Goal: Information Seeking & Learning: Learn about a topic

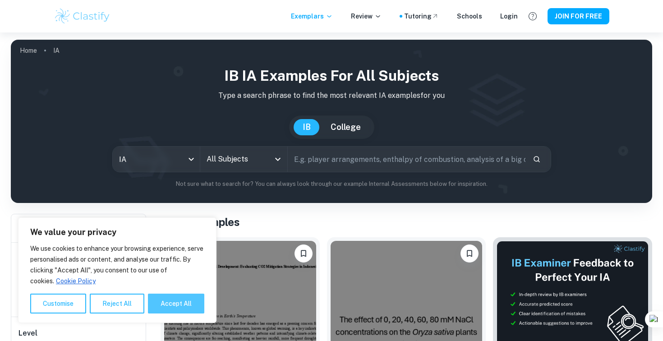
click at [171, 306] on button "Accept All" at bounding box center [176, 304] width 56 height 20
checkbox input "true"
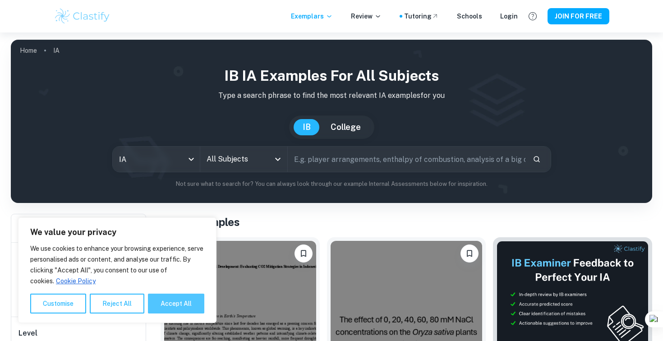
checkbox input "true"
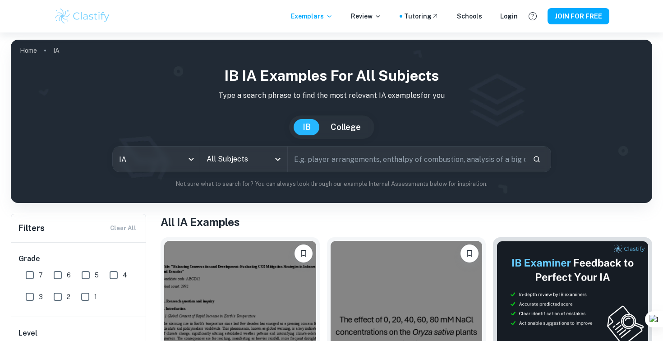
click at [319, 158] on input "text" at bounding box center [407, 159] width 238 height 25
click at [267, 165] on input "All Subjects" at bounding box center [236, 159] width 65 height 17
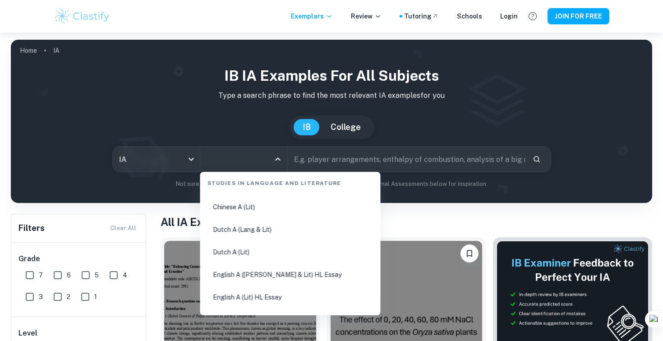
scroll to position [74, 0]
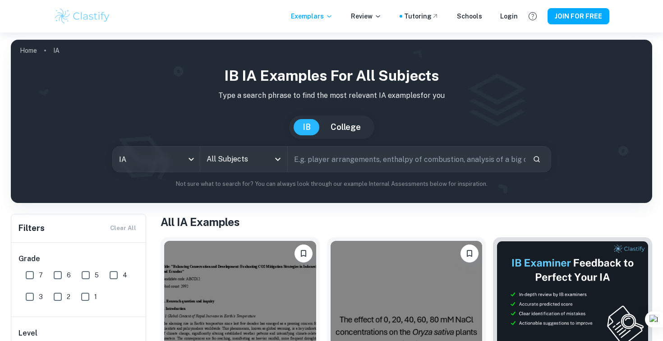
click at [393, 156] on input "text" at bounding box center [407, 159] width 238 height 25
click at [250, 178] on div "IB IA examples for all subjects Type a search phrase to find the most relevant …" at bounding box center [331, 127] width 627 height 124
click at [340, 162] on input "text" at bounding box center [407, 159] width 238 height 25
type input "how salt affets seed germinations"
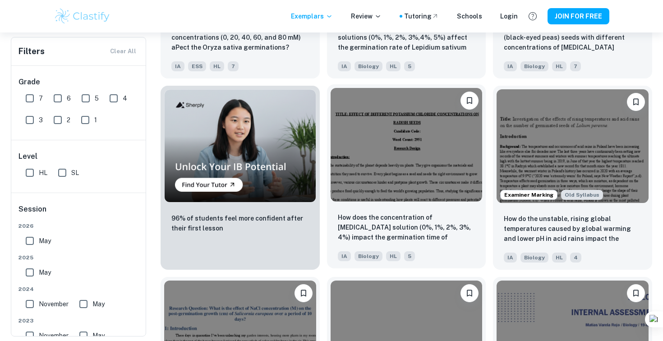
scroll to position [536, 0]
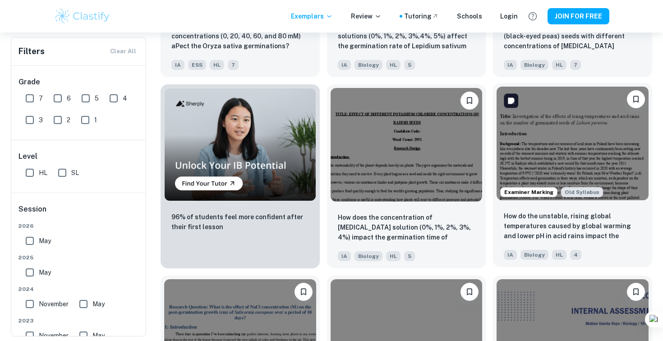
click at [506, 168] on img at bounding box center [573, 144] width 152 height 114
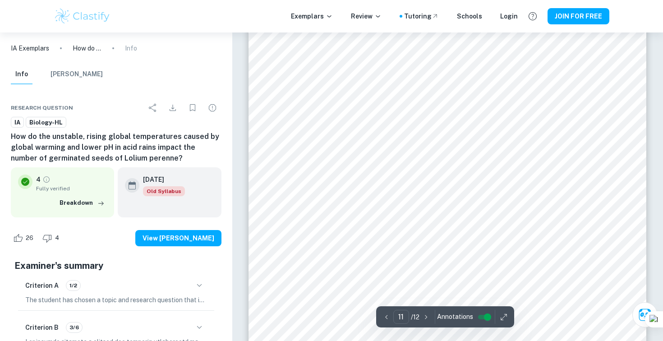
scroll to position [5520, 0]
type input "11"
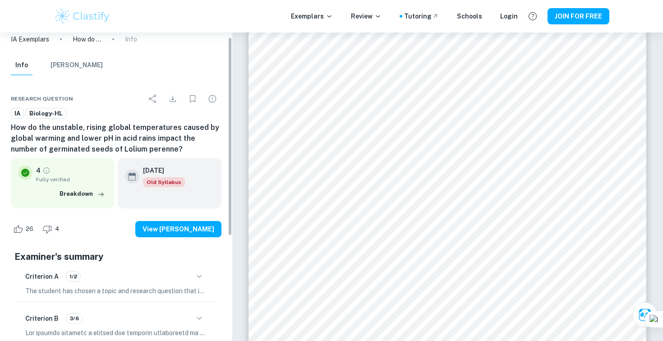
scroll to position [0, 0]
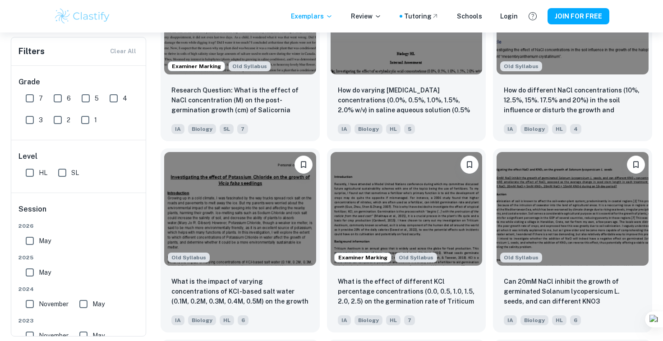
scroll to position [859, 0]
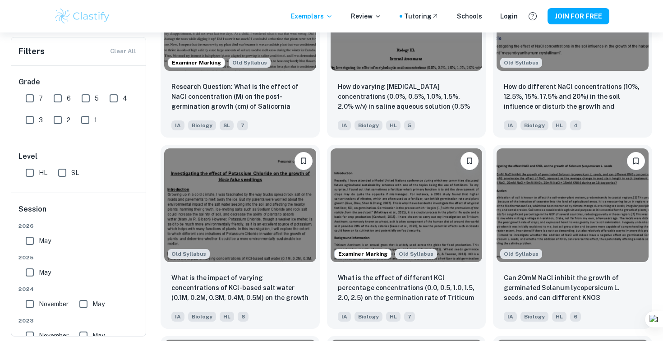
click at [32, 274] on input "May" at bounding box center [30, 273] width 18 height 18
checkbox input "true"
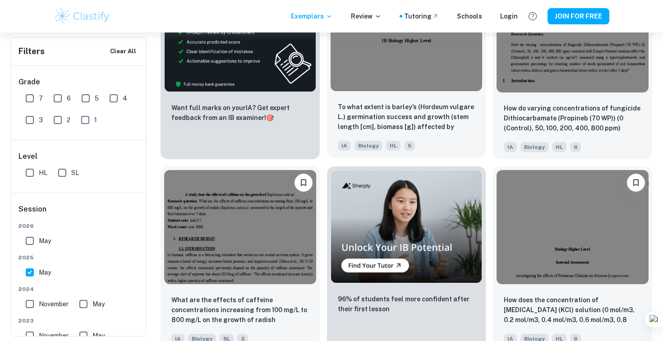
scroll to position [1435, 0]
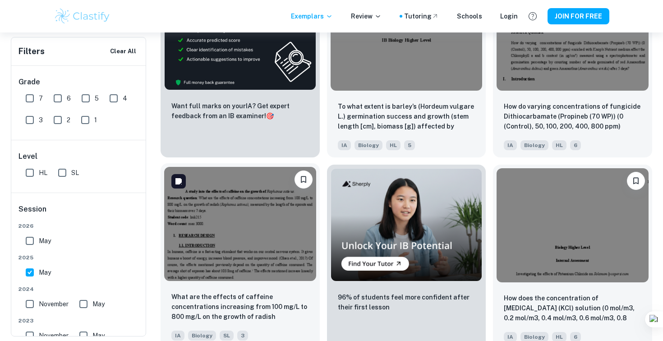
click at [279, 228] on img at bounding box center [240, 224] width 152 height 114
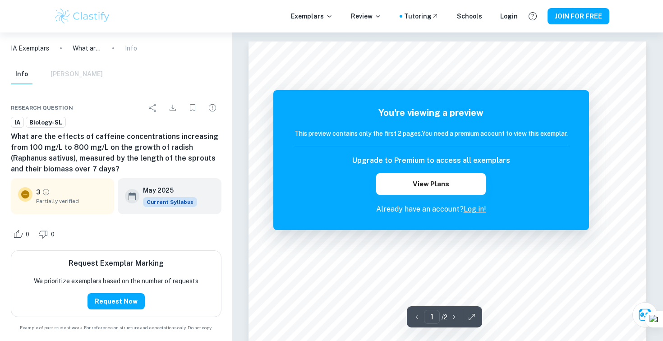
scroll to position [4, 0]
click at [482, 209] on link "Log in!" at bounding box center [475, 209] width 23 height 9
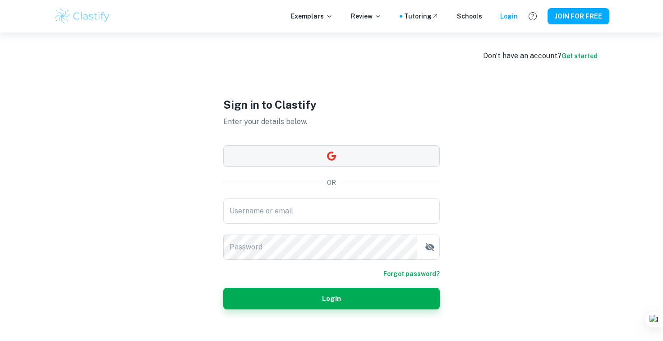
click at [331, 160] on icon "button" at bounding box center [331, 156] width 9 height 9
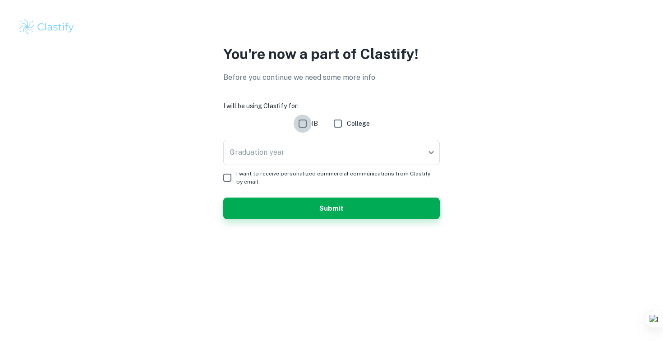
click at [307, 121] on input "IB" at bounding box center [303, 124] width 18 height 18
checkbox input "true"
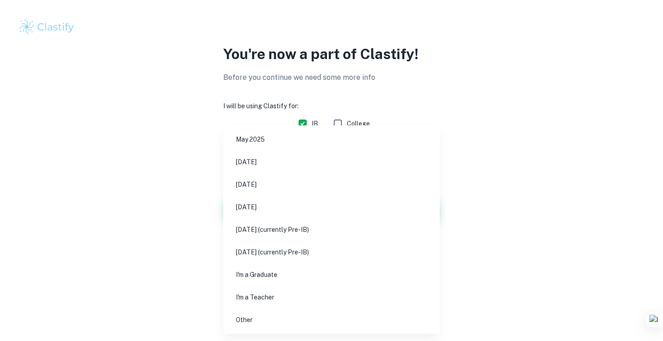
click at [268, 141] on body "We value your privacy We use cookies to enhance your browsing experience, serve…" at bounding box center [331, 170] width 663 height 341
click at [158, 249] on div at bounding box center [331, 170] width 663 height 341
click at [272, 154] on body "We value your privacy We use cookies to enhance your browsing experience, serve…" at bounding box center [331, 170] width 663 height 341
click at [278, 169] on li "November 2025" at bounding box center [331, 162] width 209 height 21
type input "N25"
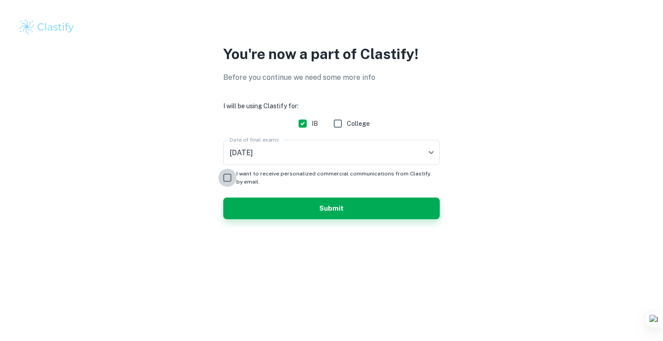
click at [229, 181] on input "I want to receive personalized commercial communications from Clastify by email." at bounding box center [227, 178] width 18 height 18
checkbox input "true"
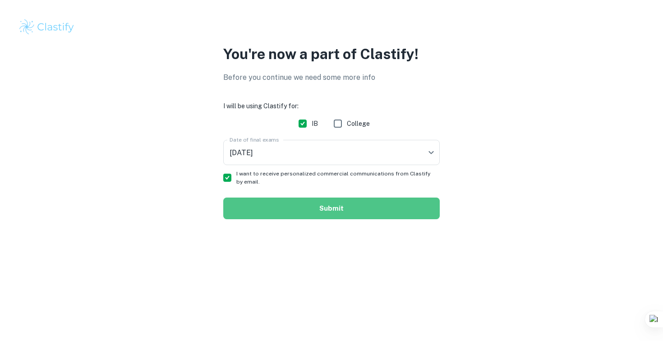
click at [264, 212] on button "Submit" at bounding box center [331, 209] width 217 height 22
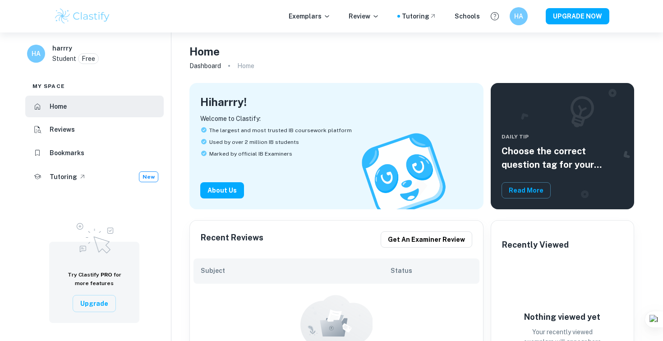
drag, startPoint x: 308, startPoint y: 2, endPoint x: 308, endPoint y: 7, distance: 5.0
click at [308, 2] on div "Exemplars Review Tutoring Schools HA UPGRADE NOW" at bounding box center [331, 16] width 663 height 32
click at [308, 13] on p "Exemplars" at bounding box center [310, 16] width 42 height 10
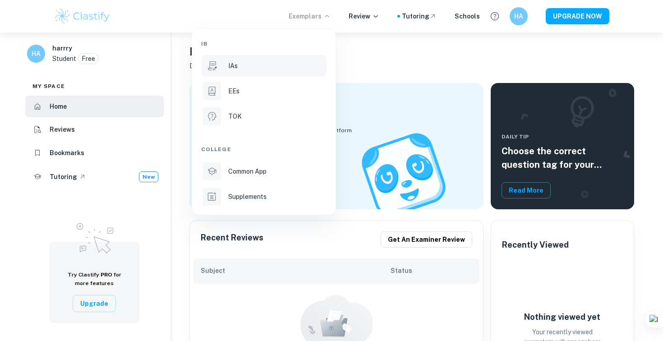
click at [232, 70] on p "IAs" at bounding box center [232, 66] width 9 height 10
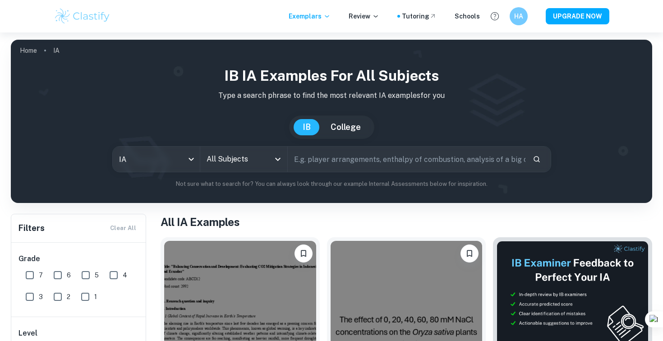
click at [309, 157] on input "text" at bounding box center [407, 159] width 238 height 25
type input "HOW SALT AFFETS SEED GERMINATION"
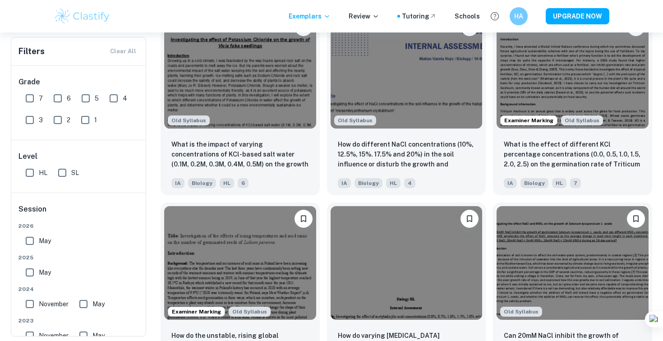
scroll to position [839, 0]
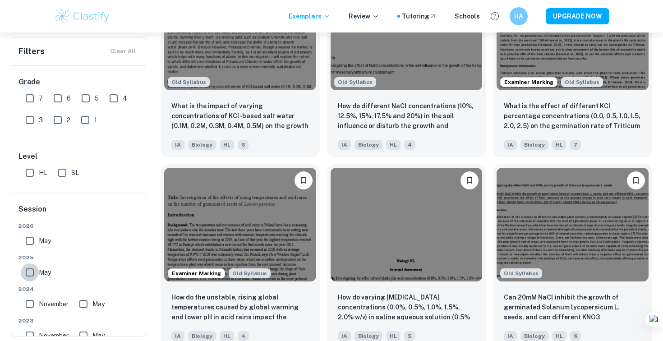
click at [28, 272] on input "May" at bounding box center [30, 273] width 18 height 18
checkbox input "true"
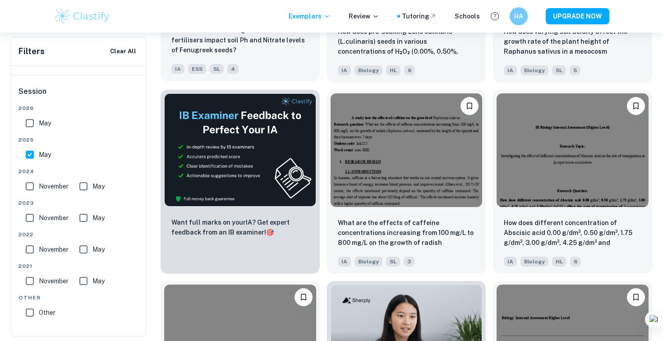
scroll to position [1319, 0]
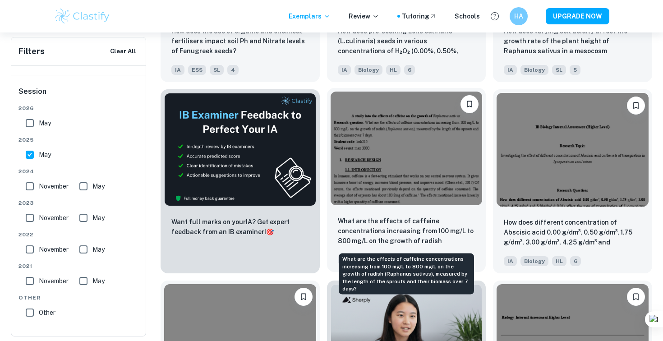
click at [380, 234] on p "What are the effects of caffeine concentrations increasing from 100 mg/L to 800…" at bounding box center [407, 231] width 138 height 31
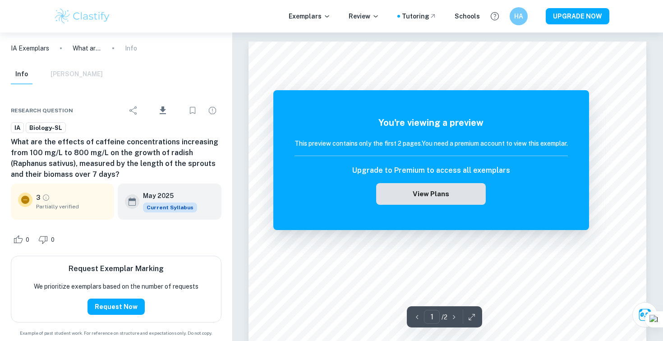
click at [421, 203] on button "View Plans" at bounding box center [430, 194] width 109 height 22
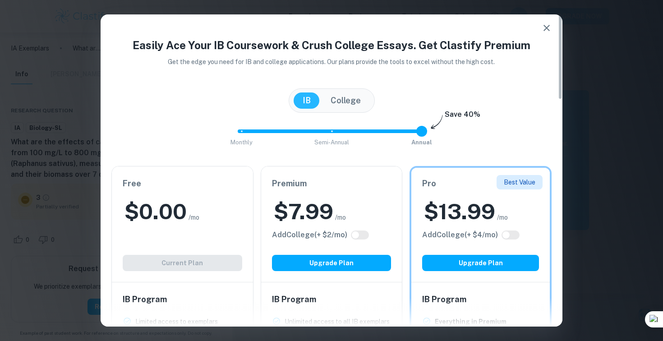
click at [545, 33] on button "button" at bounding box center [547, 28] width 18 height 18
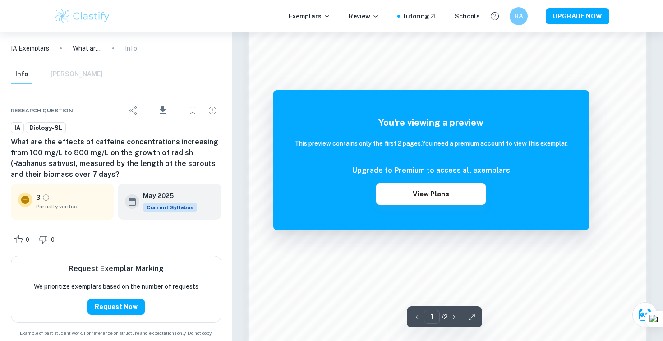
scroll to position [797, 0]
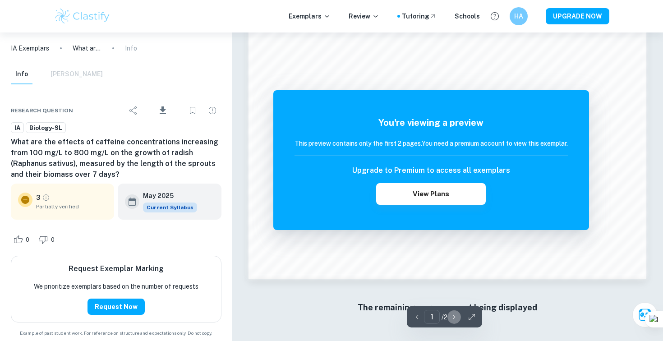
click at [458, 320] on icon "button" at bounding box center [454, 317] width 9 height 9
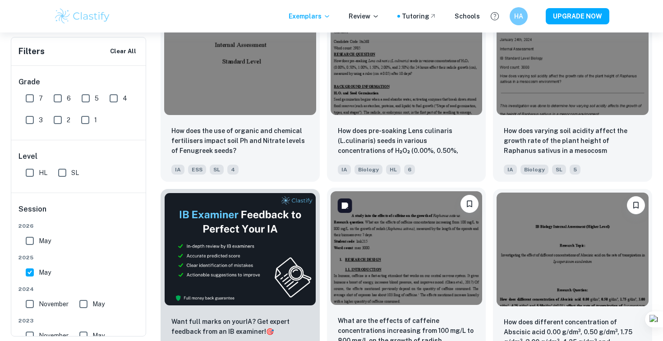
scroll to position [1221, 0]
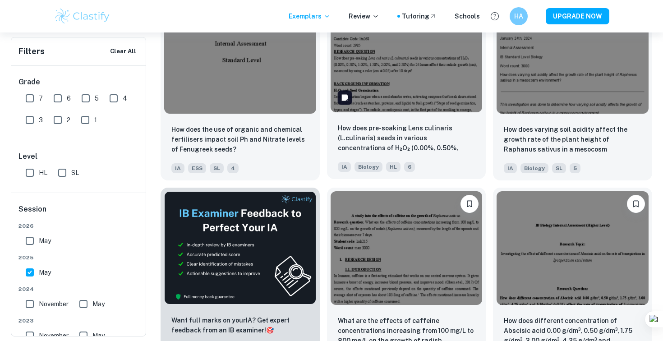
click at [399, 93] on img at bounding box center [407, 55] width 152 height 114
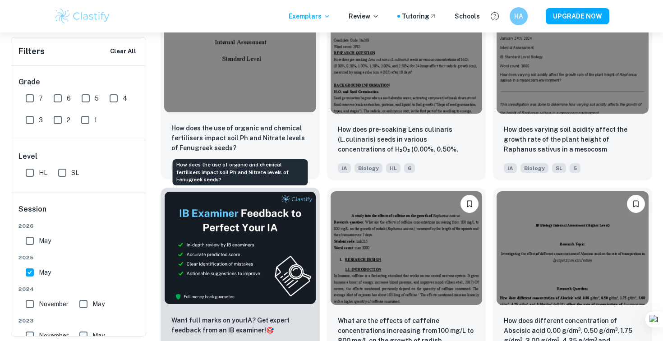
scroll to position [1268, 0]
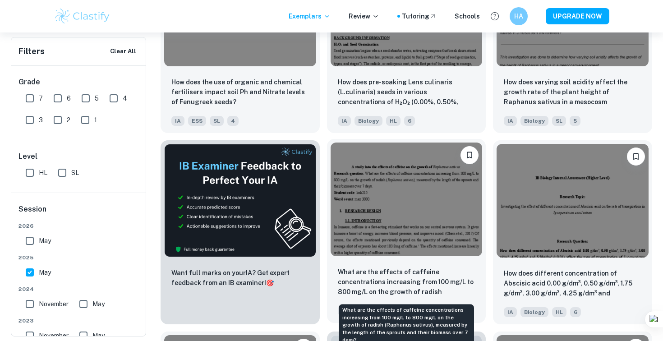
click at [348, 276] on p "What are the effects of caffeine concentrations increasing from 100 mg/L to 800…" at bounding box center [407, 282] width 138 height 31
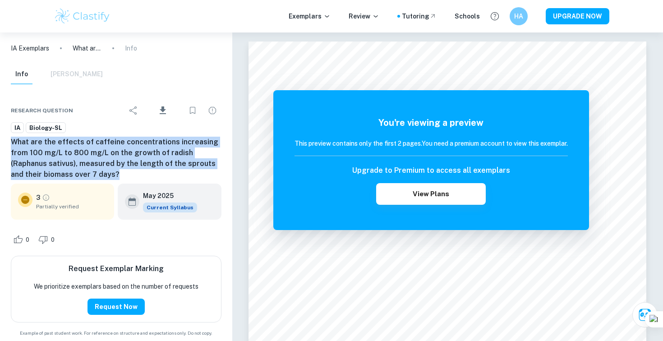
drag, startPoint x: 125, startPoint y: 174, endPoint x: 9, endPoint y: 143, distance: 119.8
click at [9, 143] on div "Research question Download IA Biology-SL What are the effects of caffeine conce…" at bounding box center [116, 218] width 232 height 260
copy h6 "What are the effects of caffeine concentrations increasing from 100 mg/L to 800…"
